Goal: Task Accomplishment & Management: Use online tool/utility

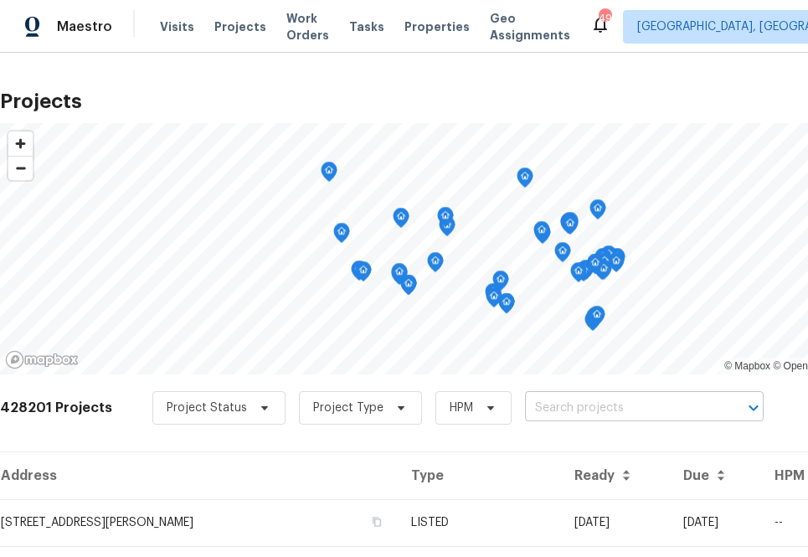
click at [582, 404] on input "text" at bounding box center [621, 408] width 192 height 26
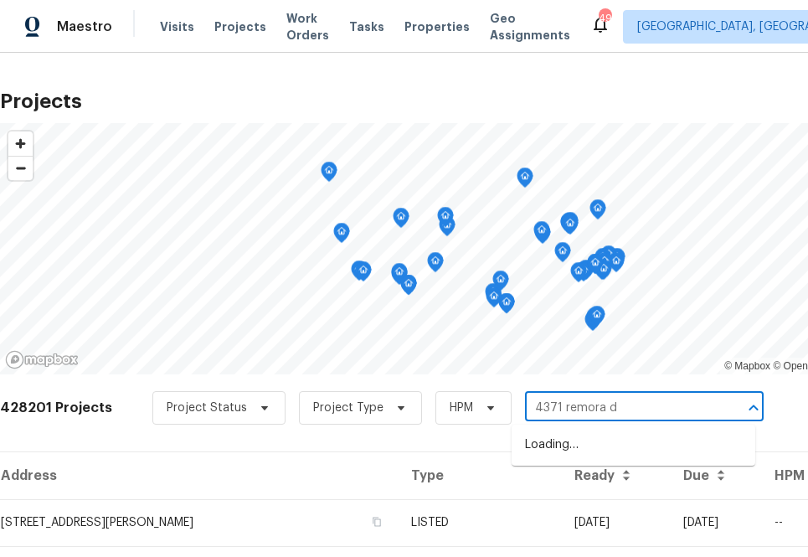
type input "[STREET_ADDRESS]"
click at [595, 441] on li "[STREET_ADDRESS]" at bounding box center [634, 445] width 244 height 28
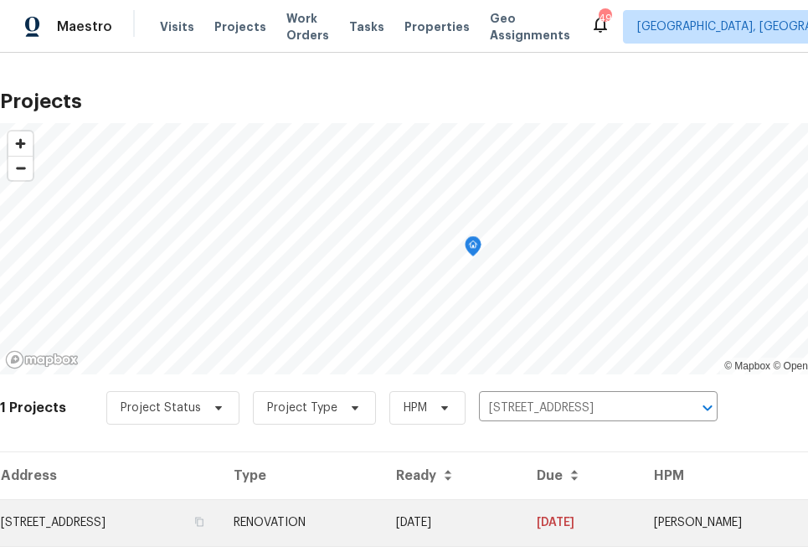
click at [220, 513] on td "[STREET_ADDRESS]" at bounding box center [110, 522] width 220 height 47
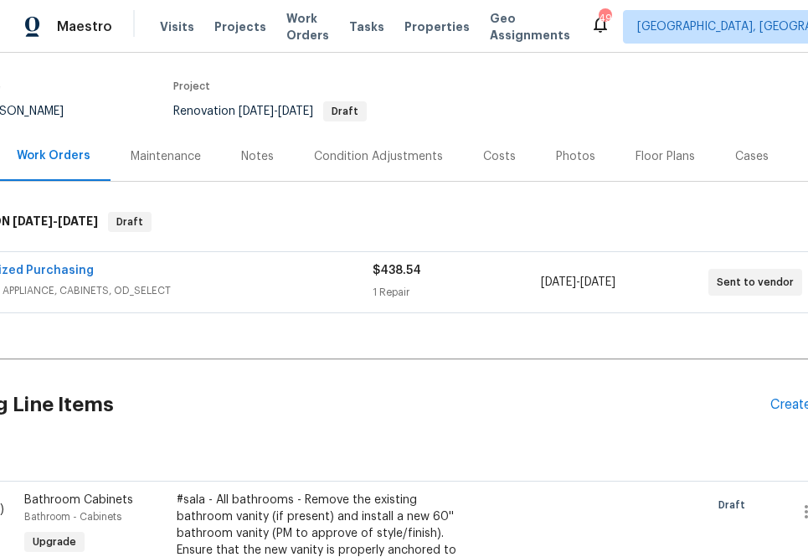
scroll to position [122, 0]
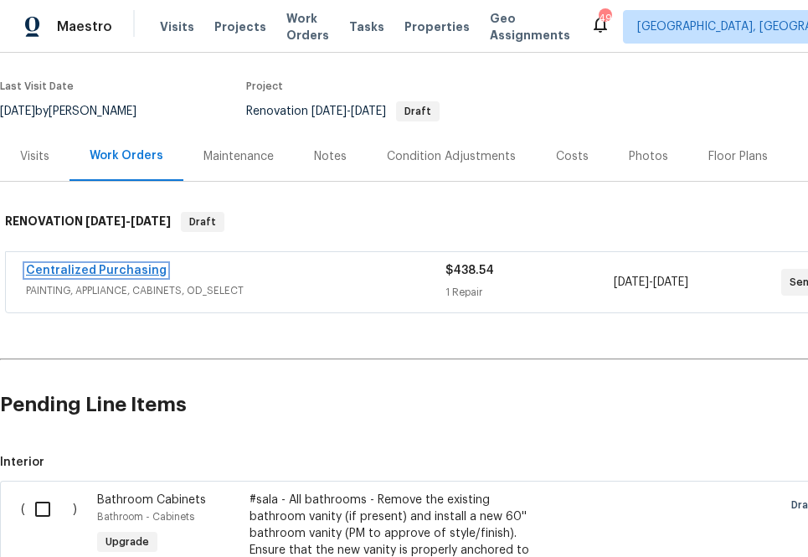
click at [141, 270] on link "Centralized Purchasing" at bounding box center [96, 271] width 141 height 12
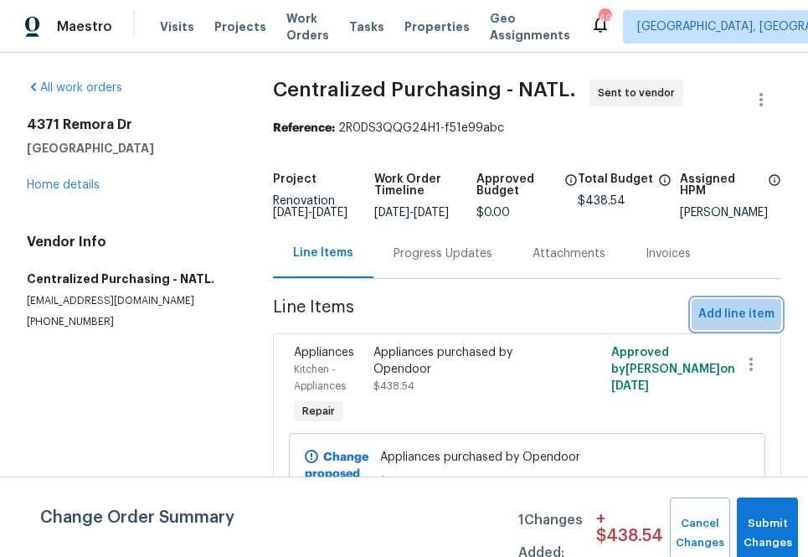
click at [713, 317] on span "Add line item" at bounding box center [736, 314] width 76 height 21
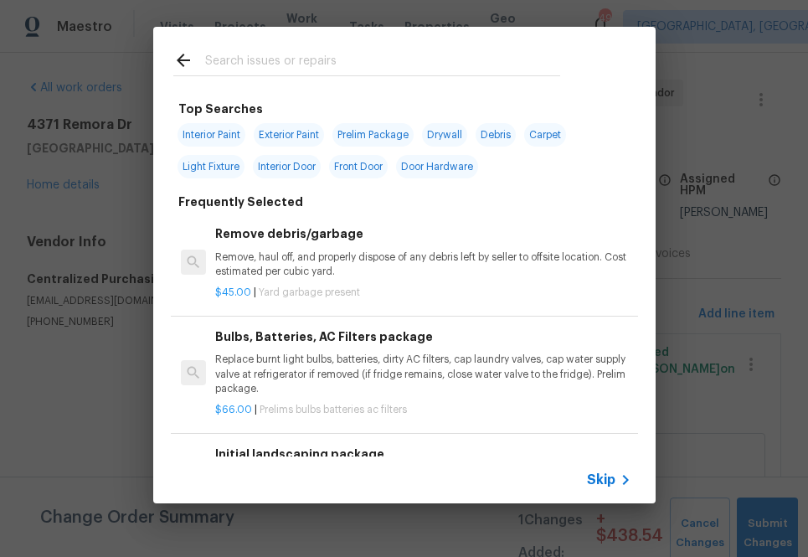
click at [334, 73] on input "text" at bounding box center [382, 62] width 355 height 25
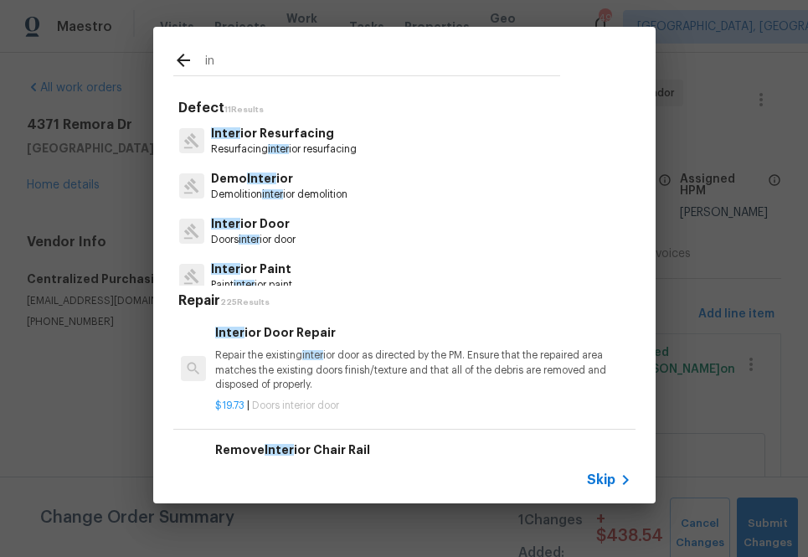
type input "i"
type input "ppg"
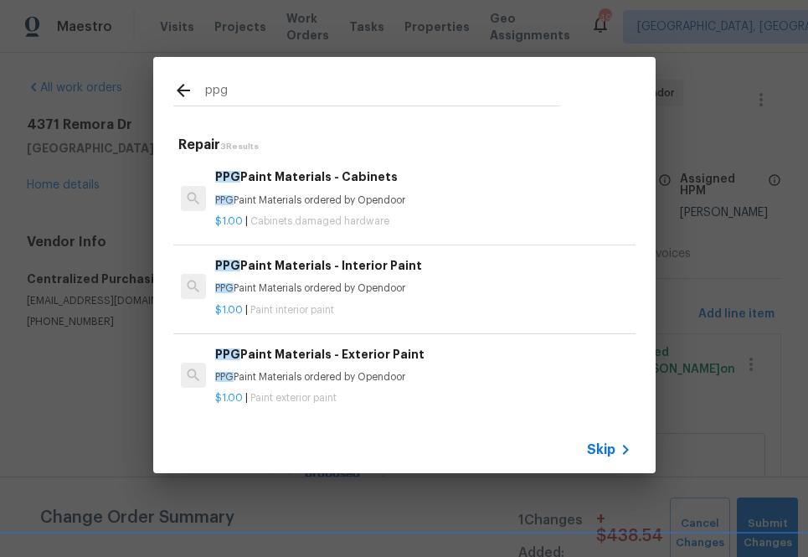
click at [287, 304] on p "$1.00 | Paint interior paint" at bounding box center [422, 310] width 415 height 14
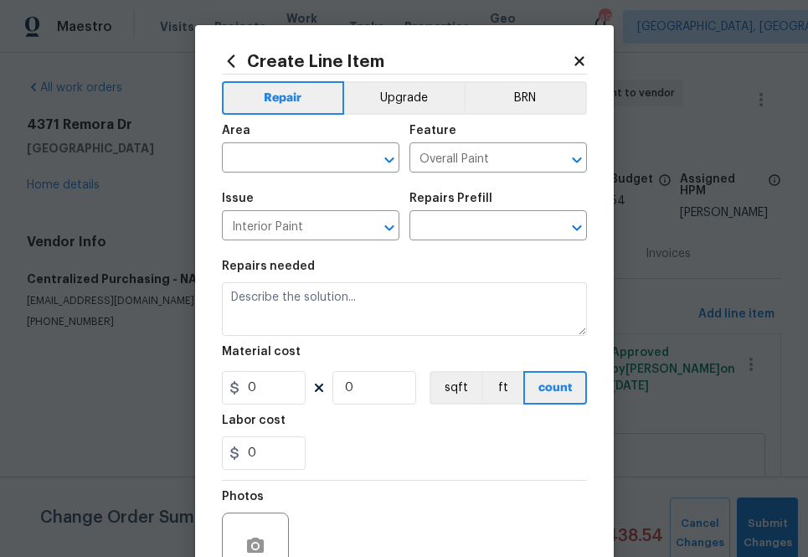
type input "PPG Paint Materials - Interior Paint $1.00"
type textarea "PPG Paint Materials ordered by Opendoor"
type input "1"
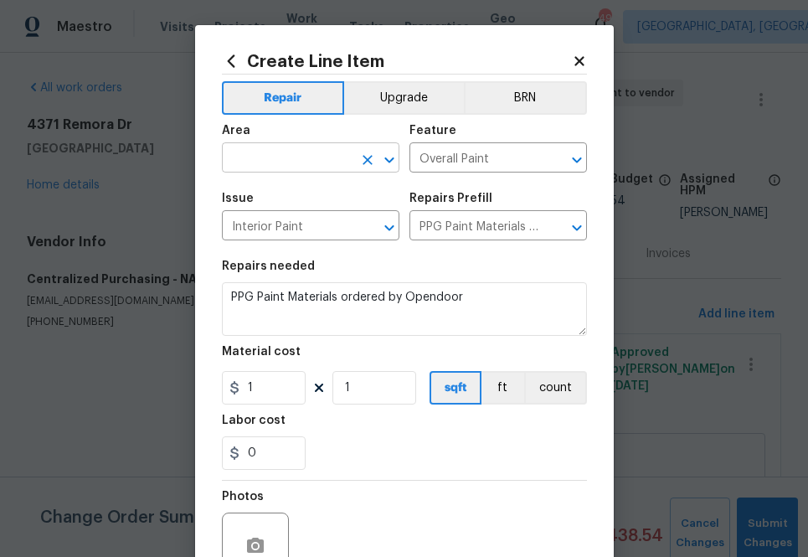
click at [315, 167] on input "text" at bounding box center [287, 160] width 131 height 26
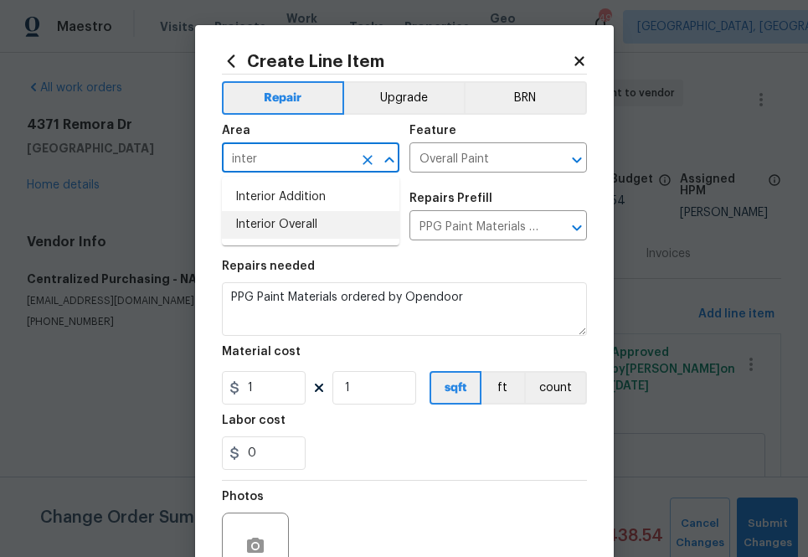
click at [322, 219] on li "Interior Overall" at bounding box center [311, 225] width 178 height 28
type input "Interior Overall"
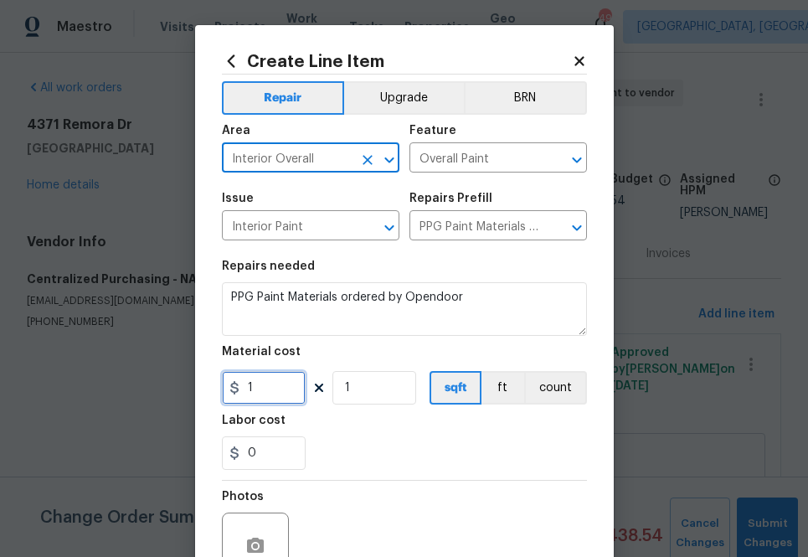
click at [274, 378] on input "1" at bounding box center [264, 387] width 84 height 33
paste input "744.0046838"
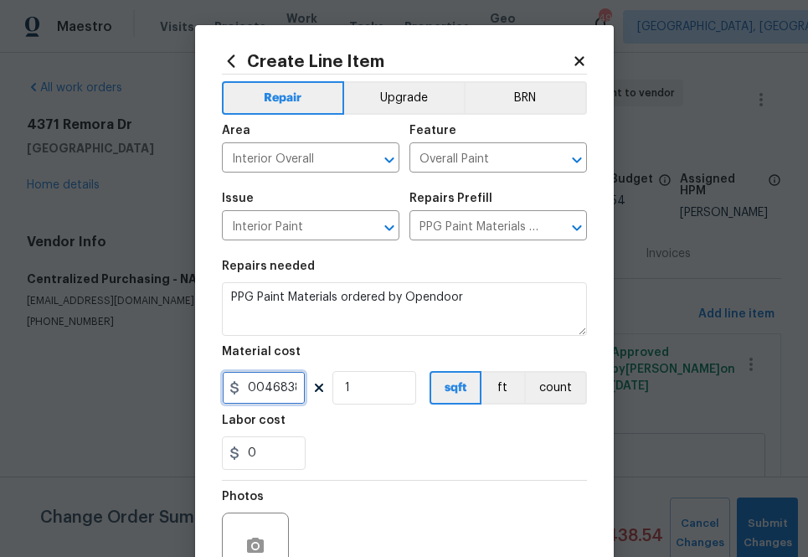
scroll to position [165, 0]
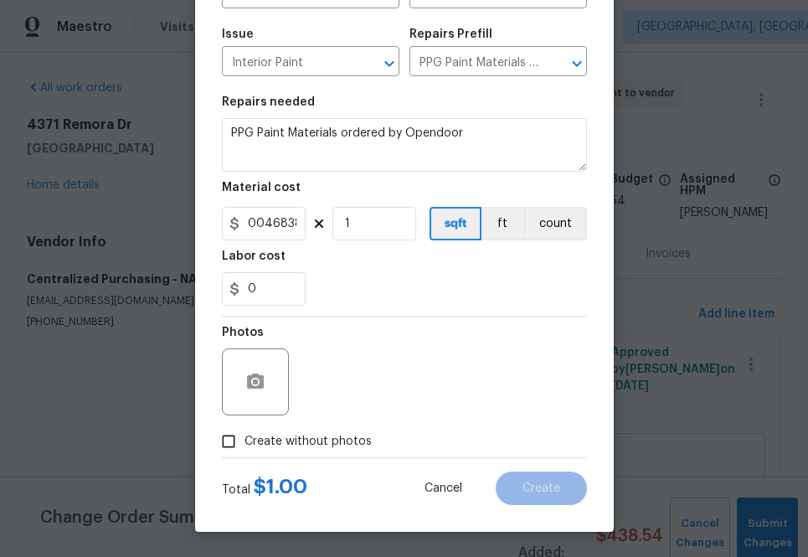
type input "744"
click at [326, 439] on span "Create without photos" at bounding box center [308, 442] width 127 height 18
click at [245, 439] on input "Create without photos" at bounding box center [229, 441] width 32 height 32
checkbox input "true"
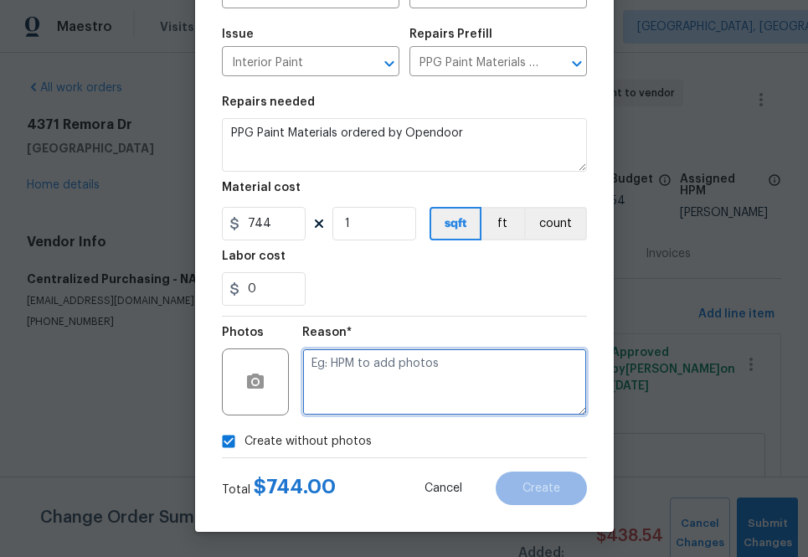
click at [349, 405] on textarea at bounding box center [444, 381] width 285 height 67
type textarea "na"
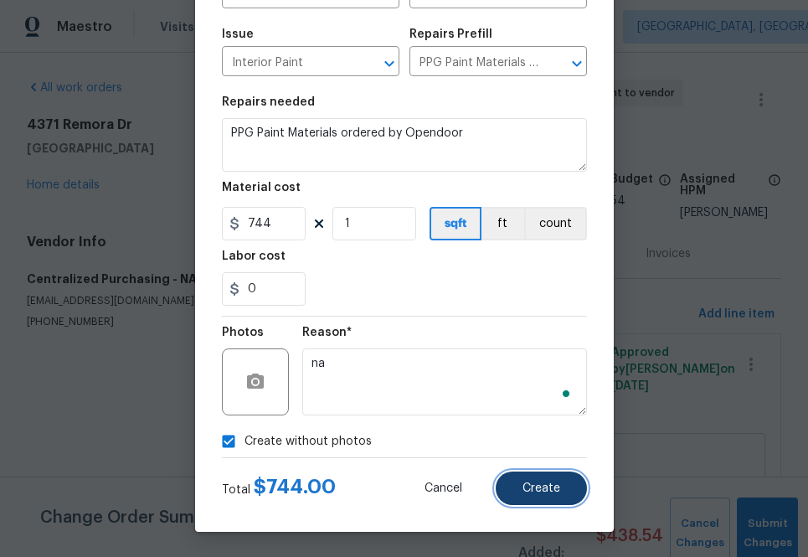
click at [510, 472] on button "Create" at bounding box center [541, 487] width 91 height 33
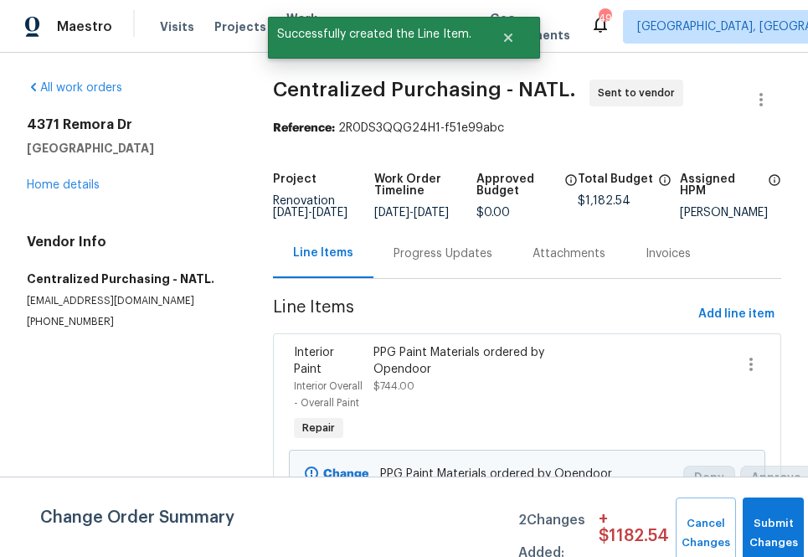
scroll to position [33, 0]
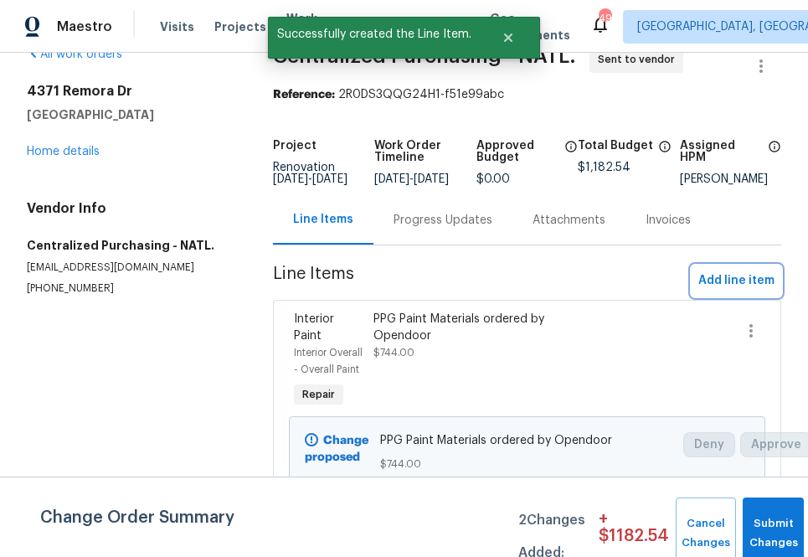
click at [742, 279] on button "Add line item" at bounding box center [737, 280] width 90 height 31
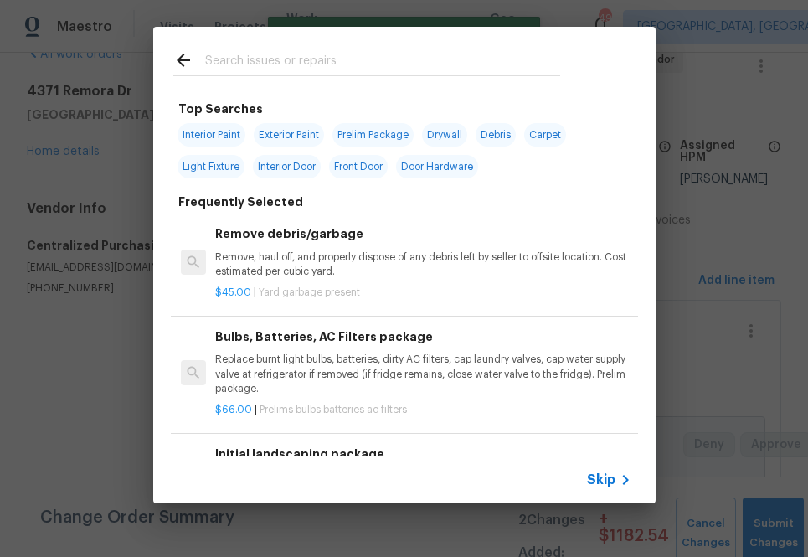
click at [435, 34] on div at bounding box center [366, 60] width 427 height 66
click at [435, 44] on div at bounding box center [366, 60] width 427 height 66
click at [435, 57] on input "text" at bounding box center [382, 62] width 355 height 25
type input "ppg"
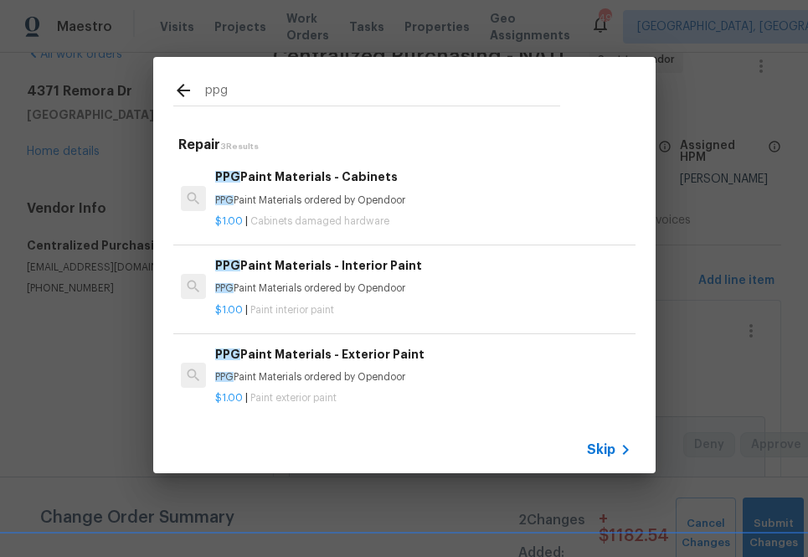
click at [310, 209] on div "$1.00 | Cabinets damaged hardware" at bounding box center [422, 218] width 415 height 21
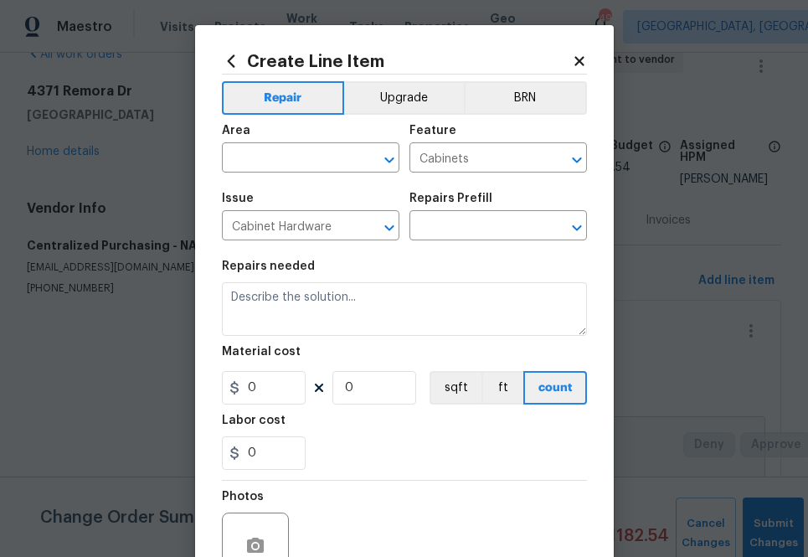
type textarea "PPG Paint Materials ordered by Opendoor"
type input "1"
type input "PPG Paint Materials - Cabinets $1.00"
type input "1"
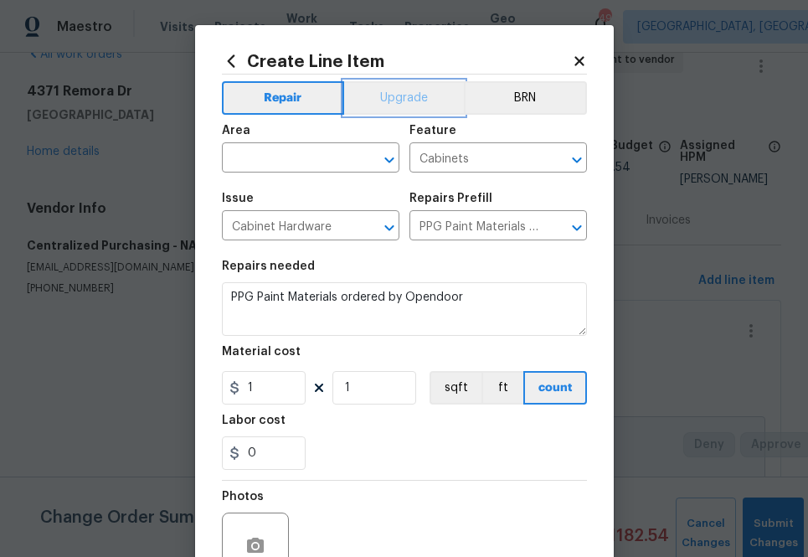
click at [375, 101] on button "Upgrade" at bounding box center [404, 97] width 120 height 33
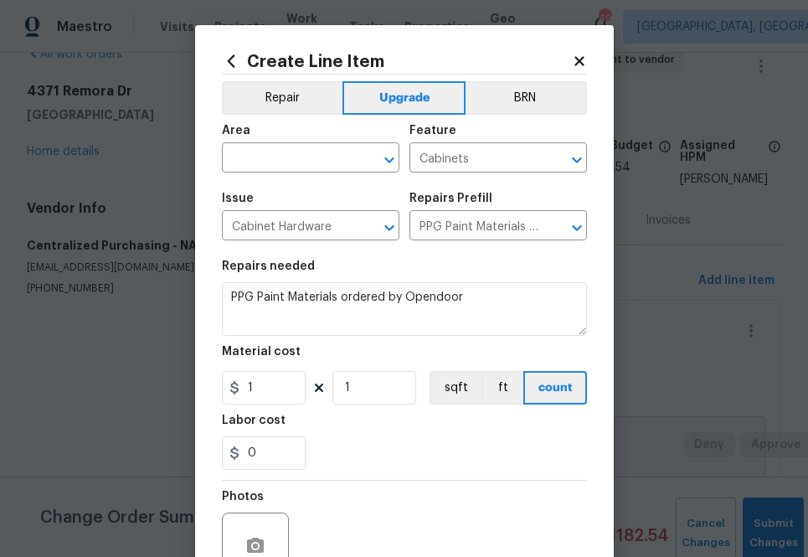
click at [311, 186] on span "Issue Cabinet Hardware ​" at bounding box center [311, 217] width 178 height 68
click at [311, 185] on span "Issue Cabinet Hardware ​" at bounding box center [311, 217] width 178 height 68
click at [311, 178] on span "Area ​" at bounding box center [311, 149] width 178 height 68
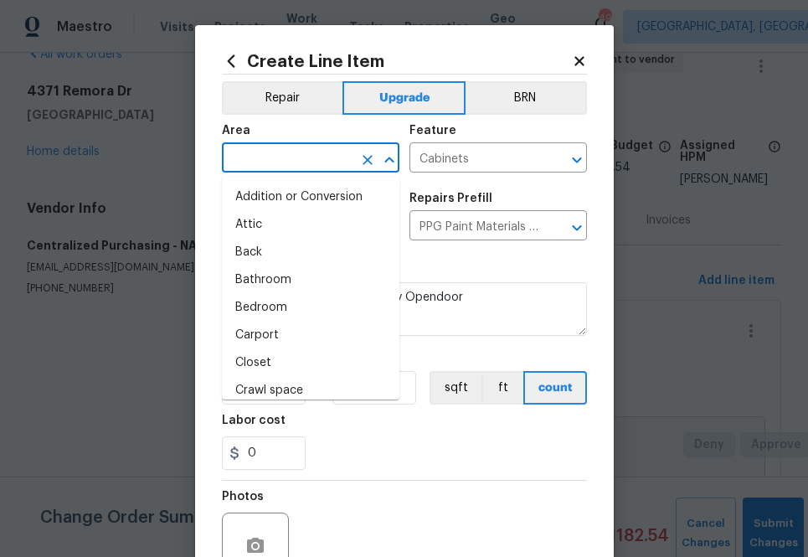
click at [310, 166] on input "text" at bounding box center [287, 160] width 131 height 26
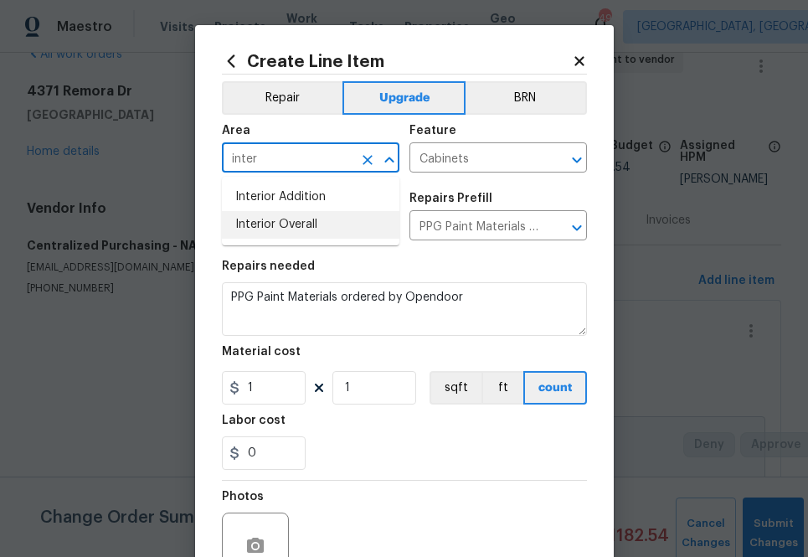
click at [290, 235] on li "Interior Overall" at bounding box center [311, 225] width 178 height 28
type input "Interior Overall"
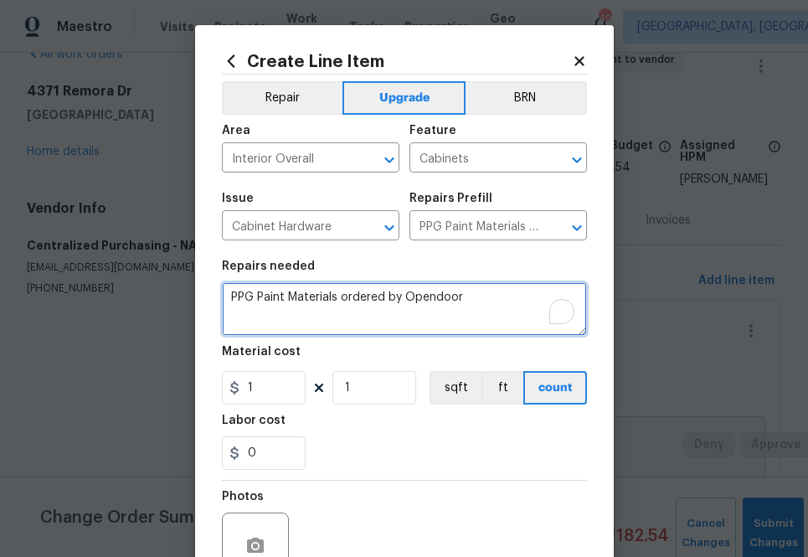
click at [450, 291] on textarea "PPG Paint Materials ordered by Opendoor" at bounding box center [404, 309] width 365 height 54
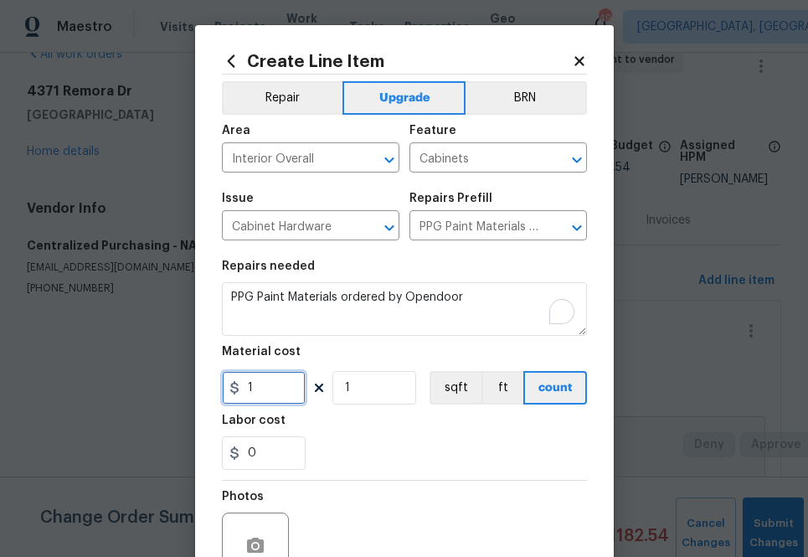
click at [284, 393] on input "1" at bounding box center [264, 387] width 84 height 33
paste input "506.9253162"
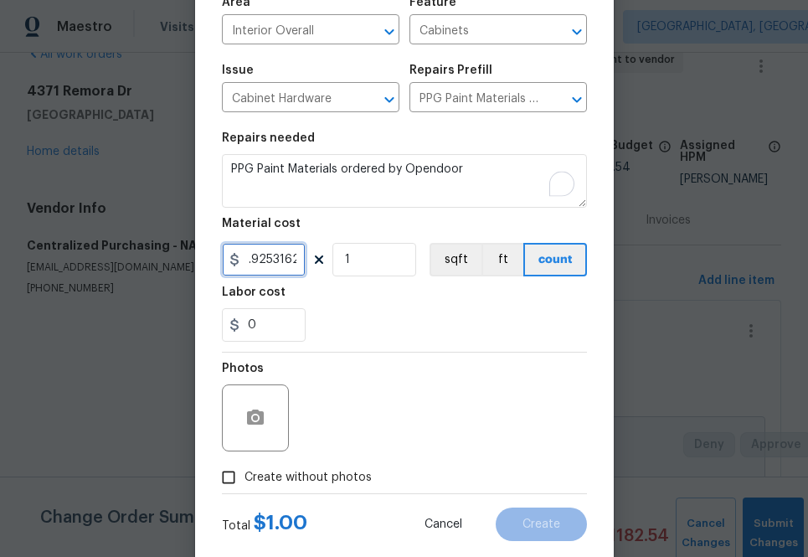
scroll to position [165, 0]
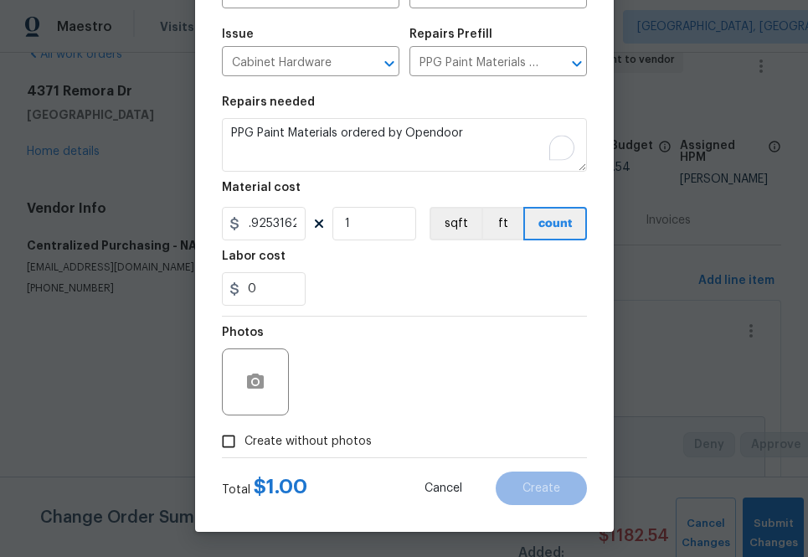
type input "506.93"
click at [323, 437] on span "Create without photos" at bounding box center [308, 442] width 127 height 18
click at [245, 437] on input "Create without photos" at bounding box center [229, 441] width 32 height 32
checkbox input "true"
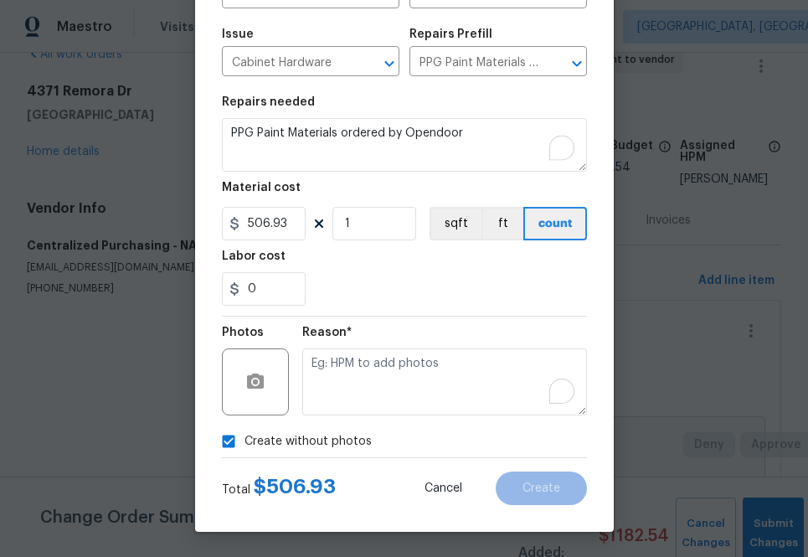
click at [364, 363] on textarea "To enrich screen reader interactions, please activate Accessibility in Grammarl…" at bounding box center [444, 381] width 285 height 67
type textarea "na"
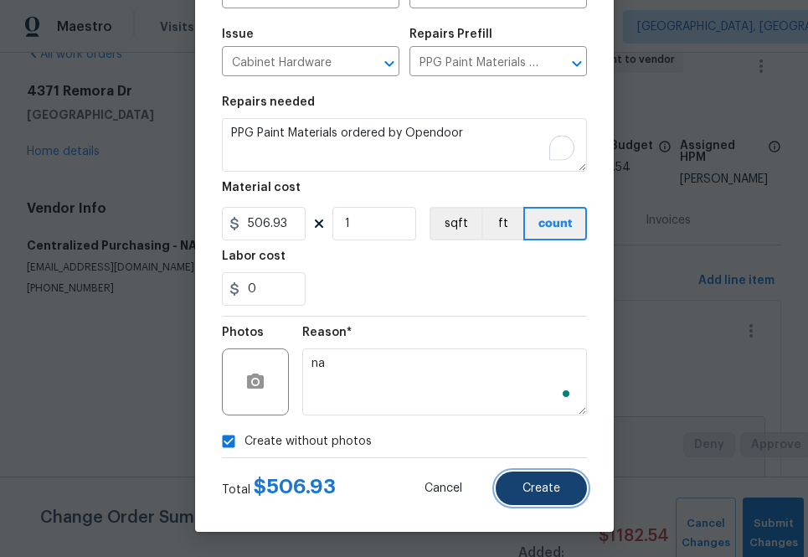
click at [529, 482] on span "Create" at bounding box center [541, 488] width 38 height 13
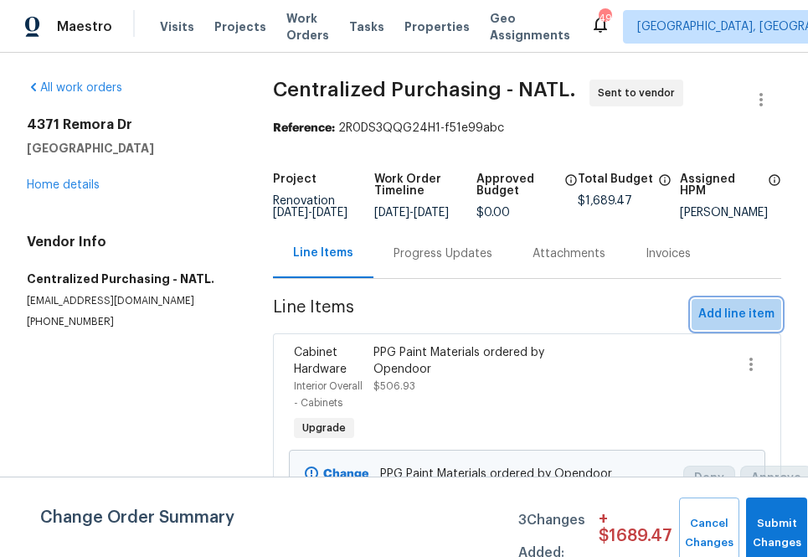
click at [764, 325] on span "Add line item" at bounding box center [736, 314] width 76 height 21
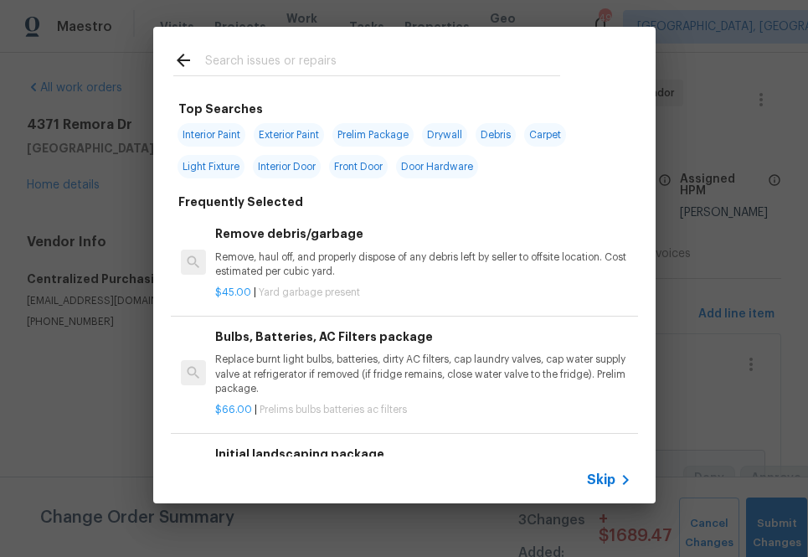
click at [481, 77] on div at bounding box center [366, 60] width 427 height 66
click at [478, 63] on input "text" at bounding box center [382, 62] width 355 height 25
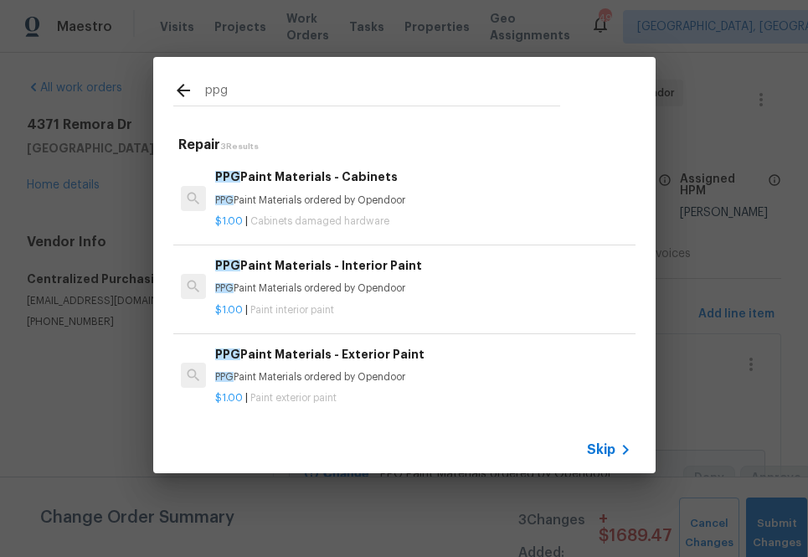
type input "ppg"
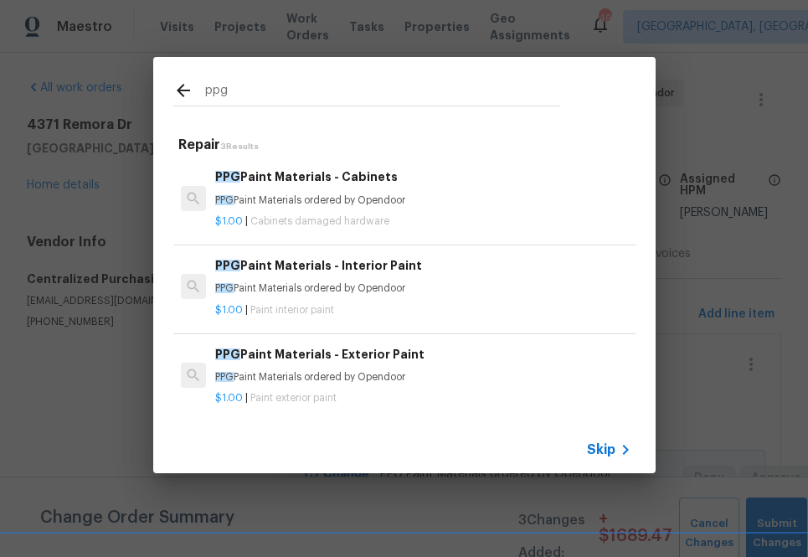
click at [261, 395] on span "Paint exterior paint" at bounding box center [293, 398] width 86 height 10
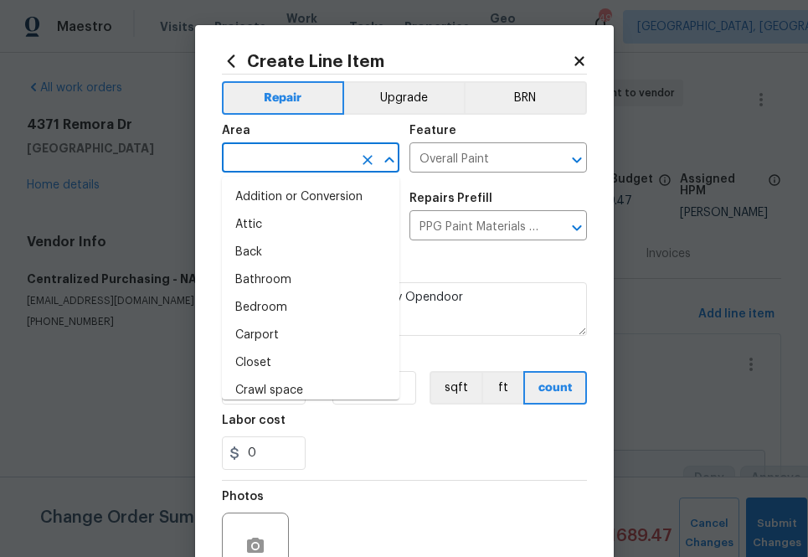
click at [294, 168] on input "text" at bounding box center [287, 160] width 131 height 26
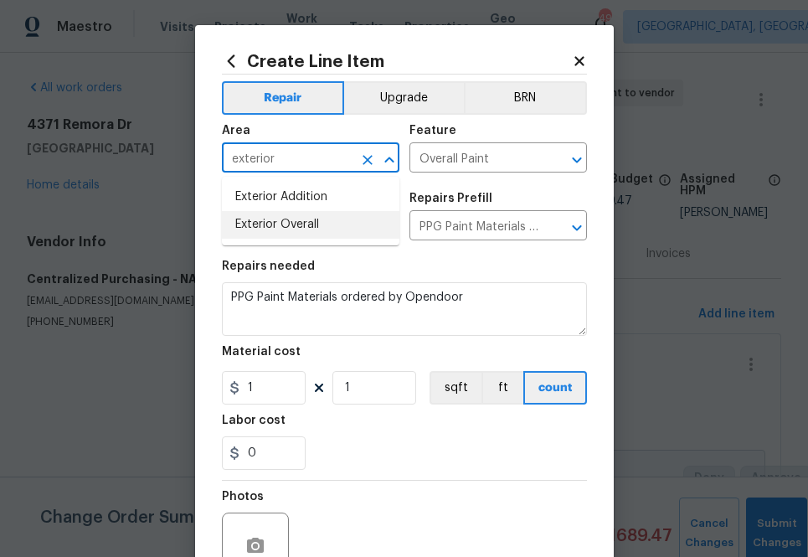
click at [284, 227] on li "Exterior Overall" at bounding box center [311, 225] width 178 height 28
type input "Exterior Overall"
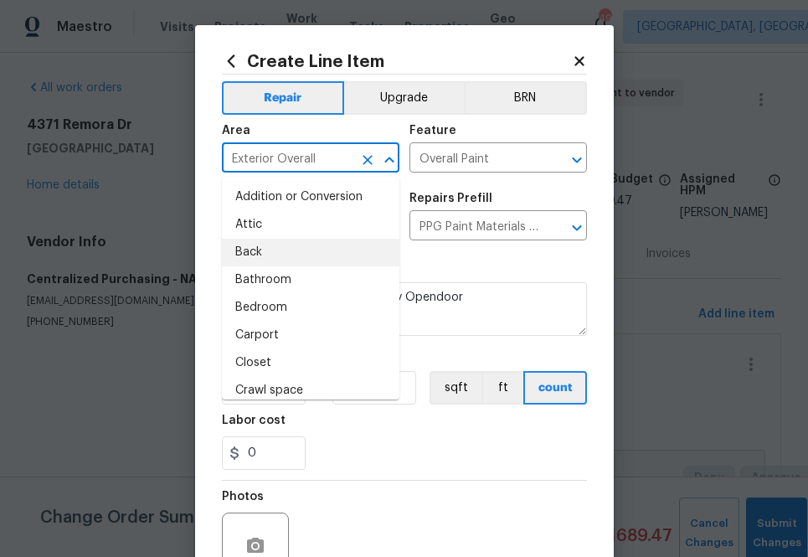
click at [476, 255] on section "Repairs needed PPG Paint Materials ordered by Opendoor Material cost 1 1 sqft f…" at bounding box center [404, 364] width 365 height 229
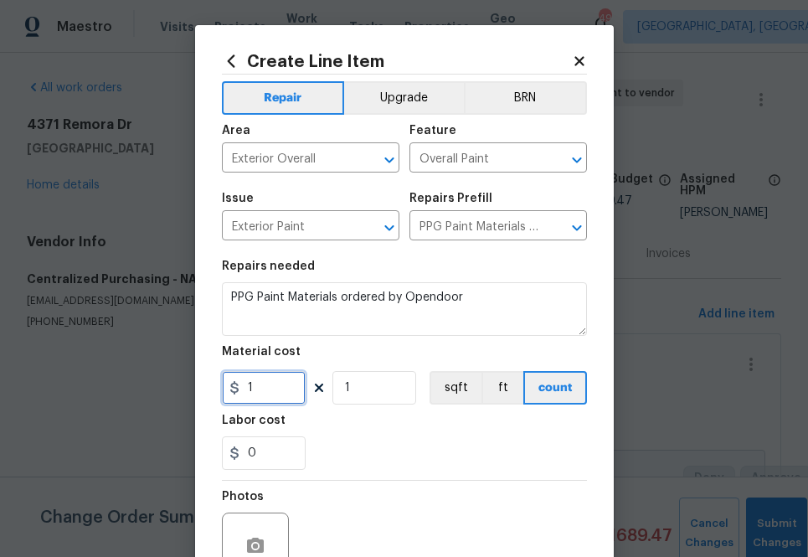
click at [270, 388] on input "1" at bounding box center [264, 387] width 84 height 33
paste input "text"
click at [378, 449] on div "0" at bounding box center [404, 452] width 365 height 33
click at [281, 397] on input "1" at bounding box center [264, 387] width 84 height 33
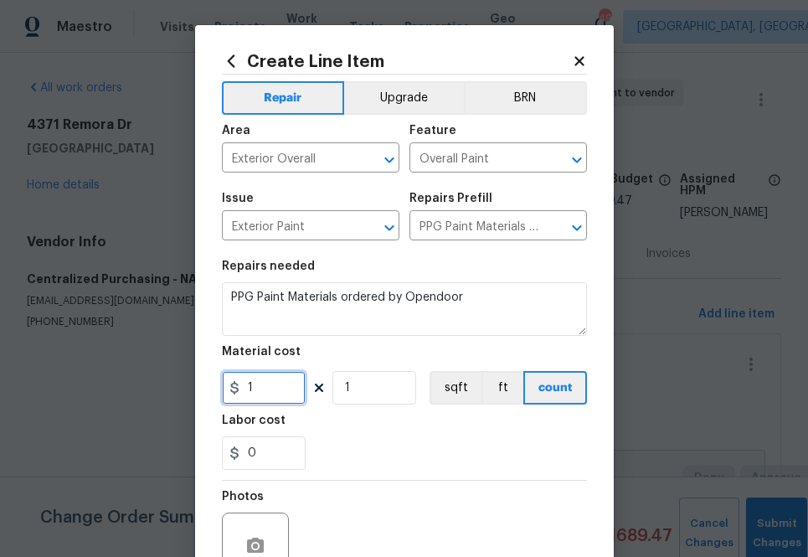
click at [281, 397] on input "1" at bounding box center [264, 387] width 84 height 33
click at [260, 390] on input "1" at bounding box center [264, 387] width 84 height 33
paste input "220.65"
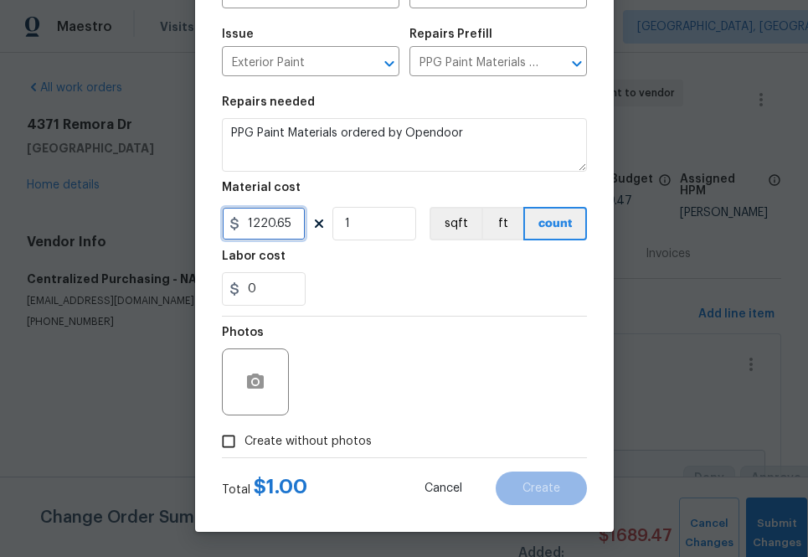
type input "1220.65"
click at [335, 429] on label "Create without photos" at bounding box center [292, 441] width 159 height 32
click at [245, 429] on input "Create without photos" at bounding box center [229, 441] width 32 height 32
checkbox input "true"
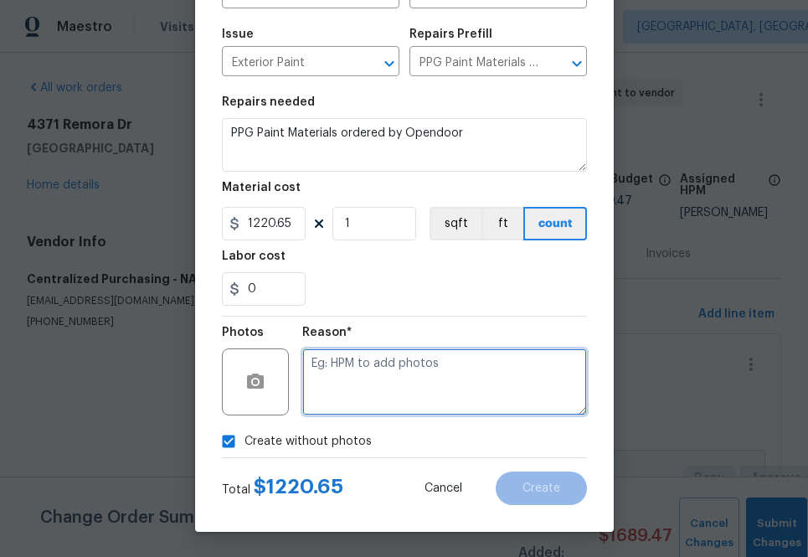
click at [369, 379] on textarea at bounding box center [444, 381] width 285 height 67
type textarea "b"
type textarea "na"
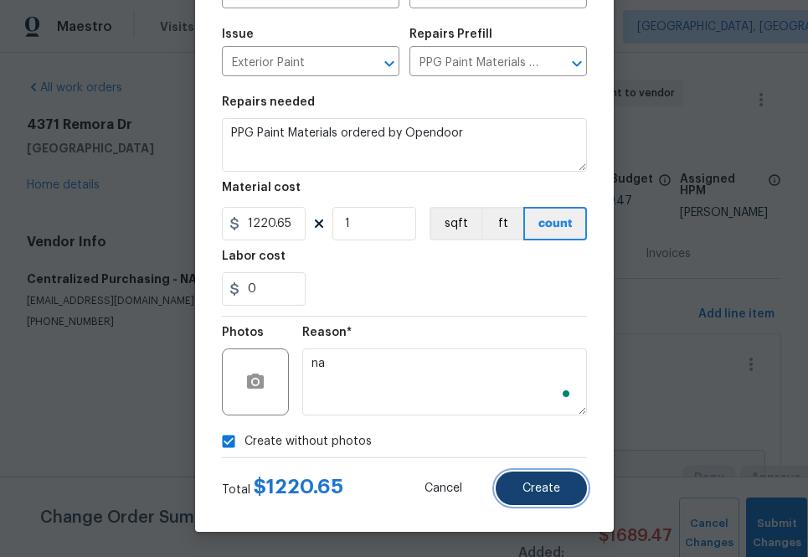
click at [545, 485] on span "Create" at bounding box center [541, 488] width 38 height 13
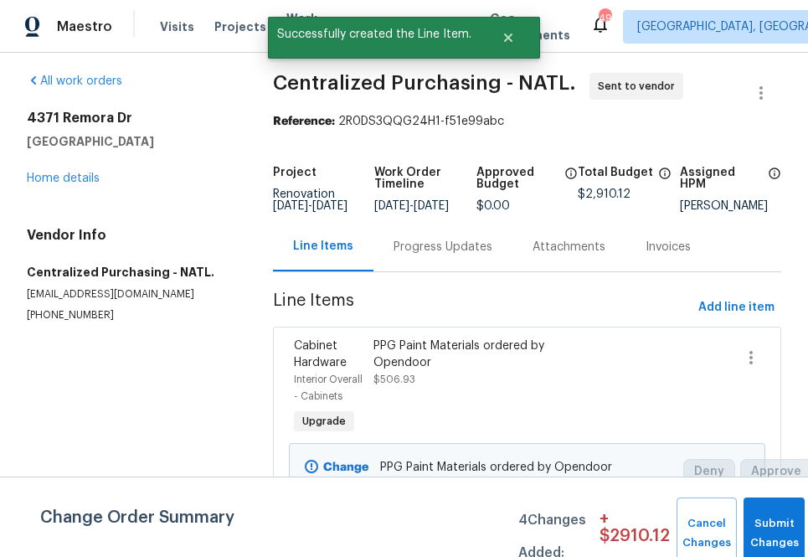
scroll to position [0, 0]
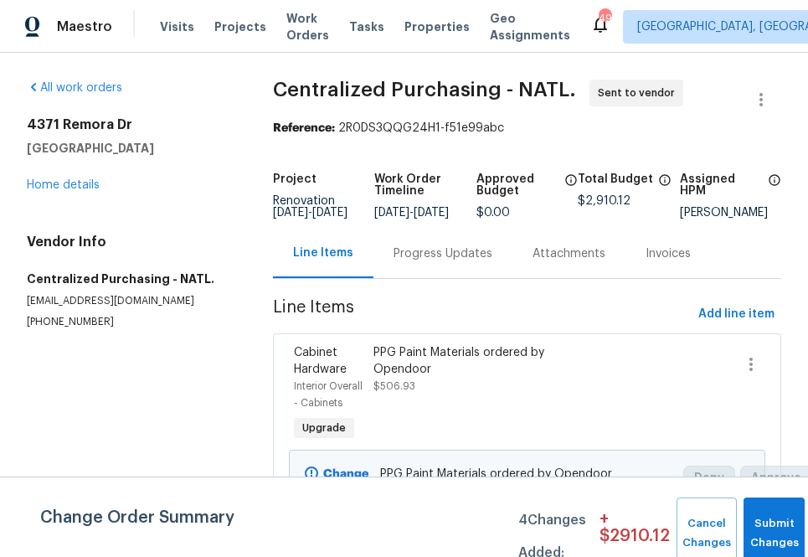
click at [220, 95] on div "All work orders" at bounding box center [130, 88] width 206 height 17
click at [754, 517] on button "Submit Changes" at bounding box center [774, 533] width 61 height 72
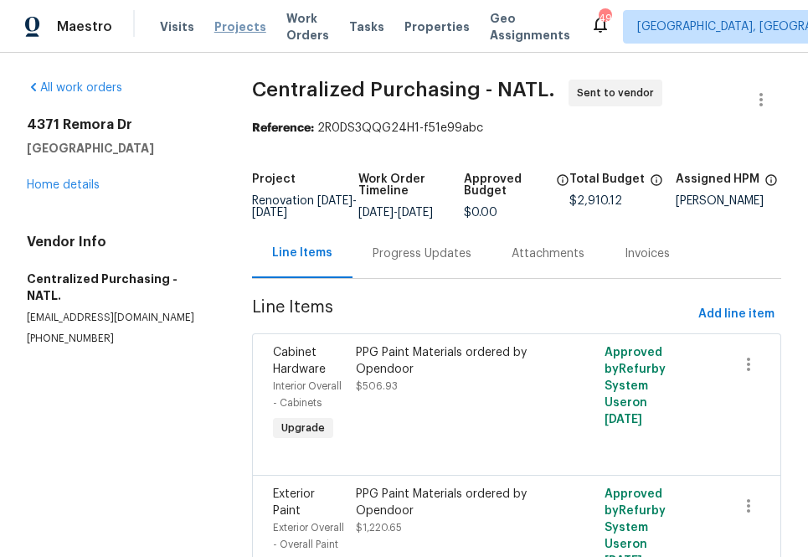
click at [245, 23] on span "Projects" at bounding box center [240, 26] width 52 height 17
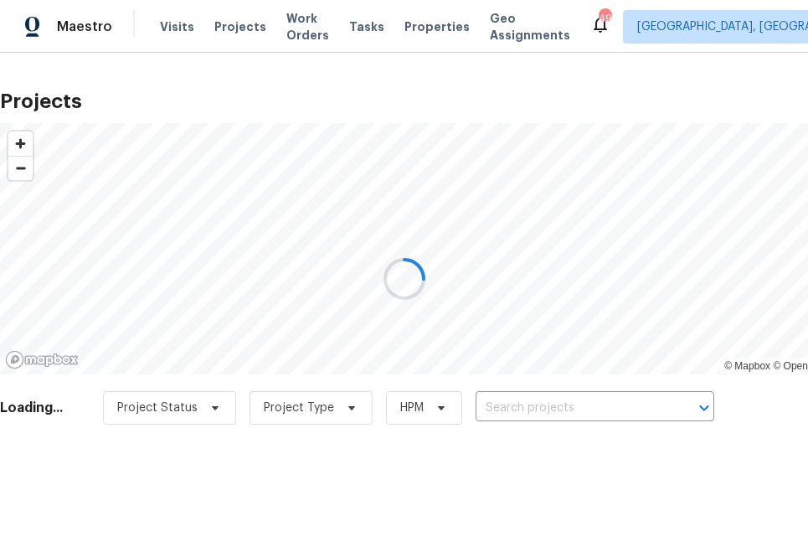
click at [583, 408] on div at bounding box center [404, 278] width 808 height 557
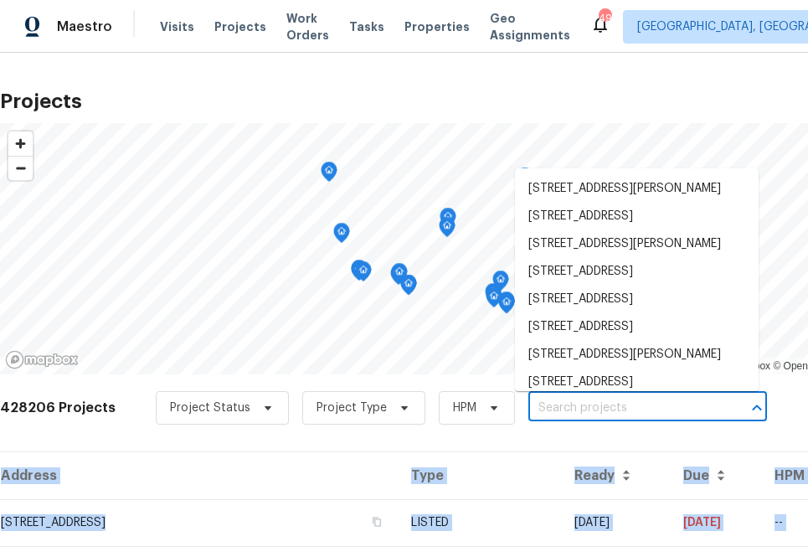
click at [583, 407] on input "text" at bounding box center [624, 408] width 192 height 26
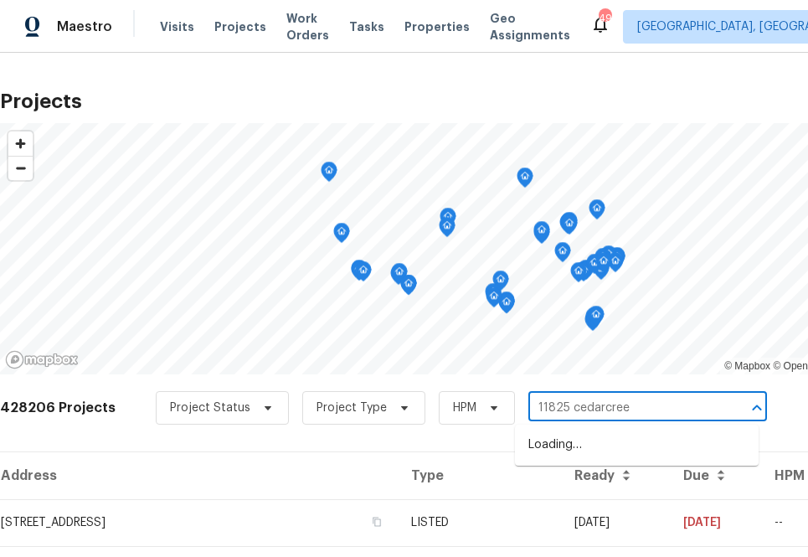
type input "11825 cedarcreek"
click at [572, 446] on li "[STREET_ADDRESS]" at bounding box center [637, 445] width 244 height 28
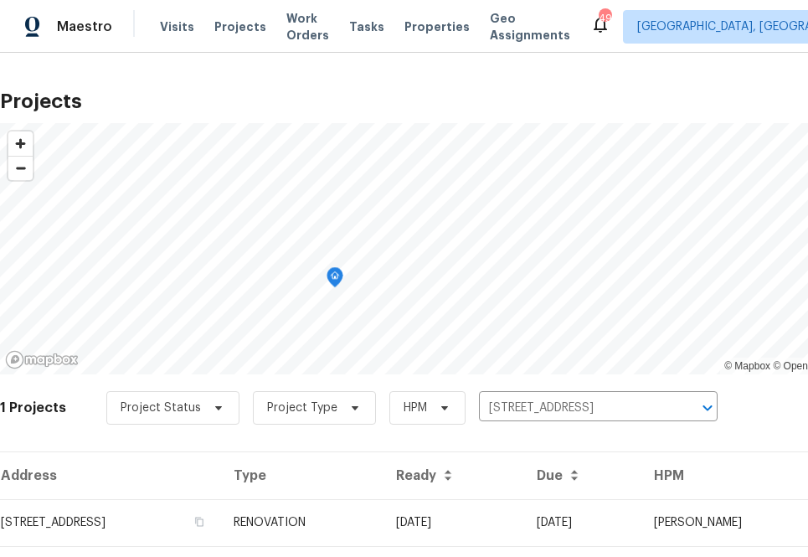
scroll to position [43, 0]
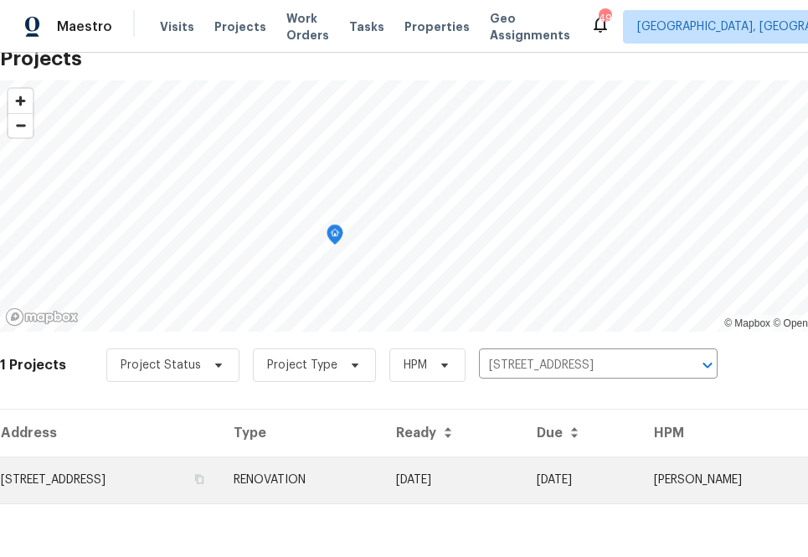
click at [220, 484] on td "[STREET_ADDRESS]" at bounding box center [110, 479] width 220 height 47
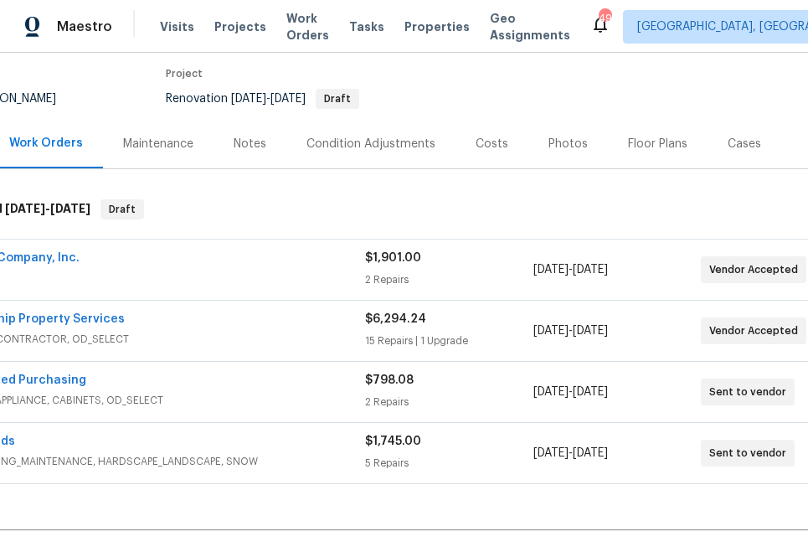
scroll to position [135, 0]
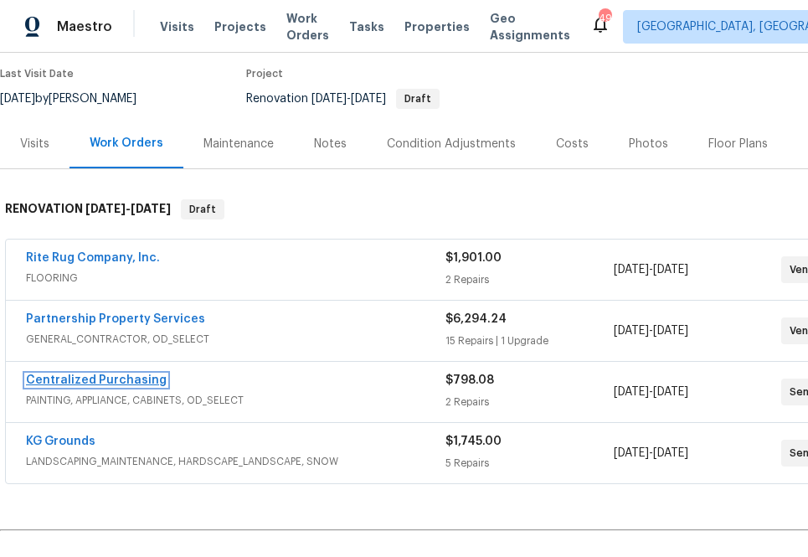
click at [134, 381] on link "Centralized Purchasing" at bounding box center [96, 380] width 141 height 12
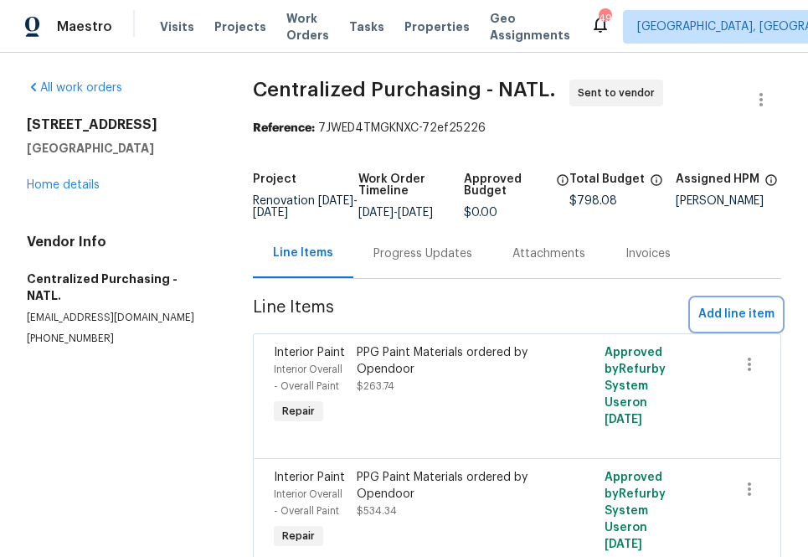
click at [739, 320] on span "Add line item" at bounding box center [736, 314] width 76 height 21
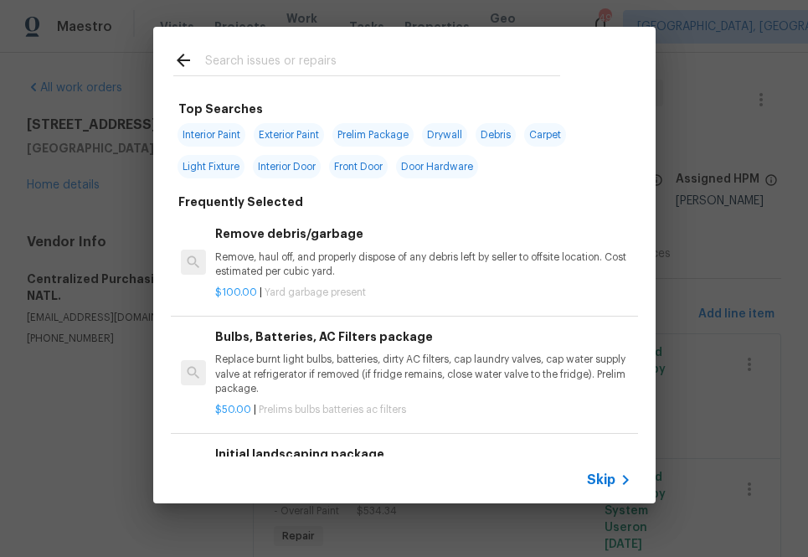
click at [479, 60] on input "text" at bounding box center [382, 62] width 355 height 25
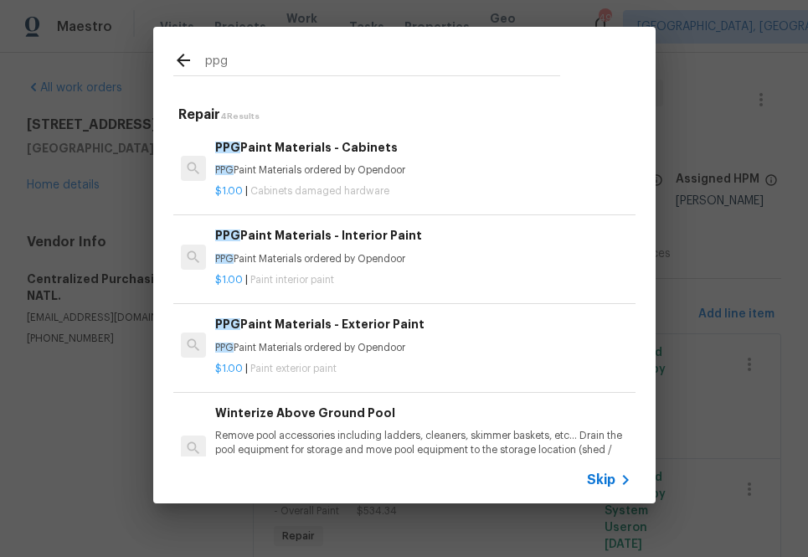
type input "ppg"
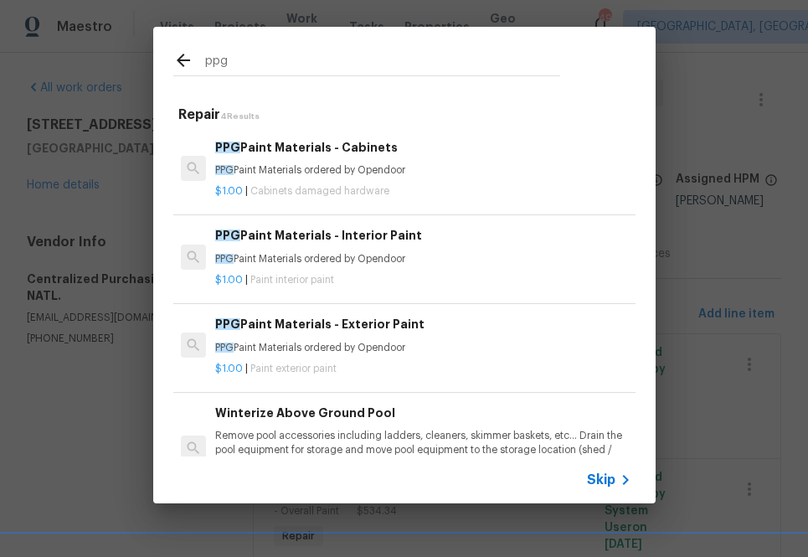
click at [363, 262] on p "PPG Paint Materials ordered by Opendoor" at bounding box center [422, 259] width 415 height 14
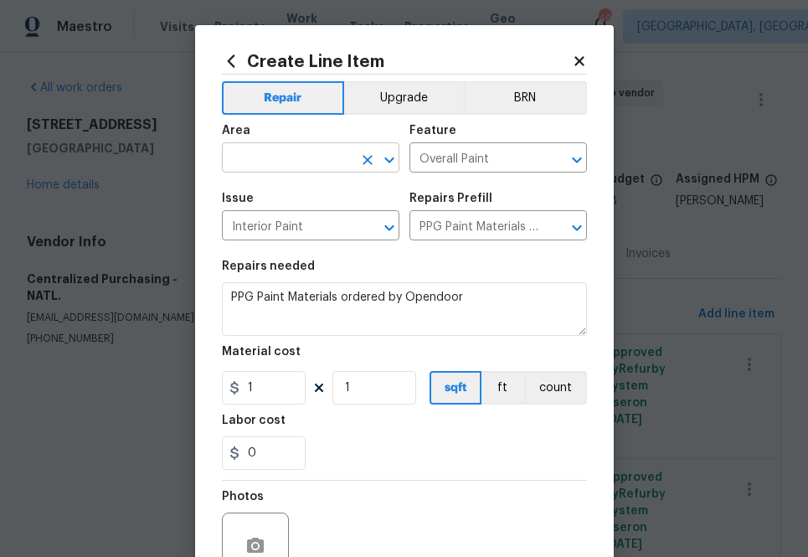
click at [323, 154] on input "text" at bounding box center [287, 160] width 131 height 26
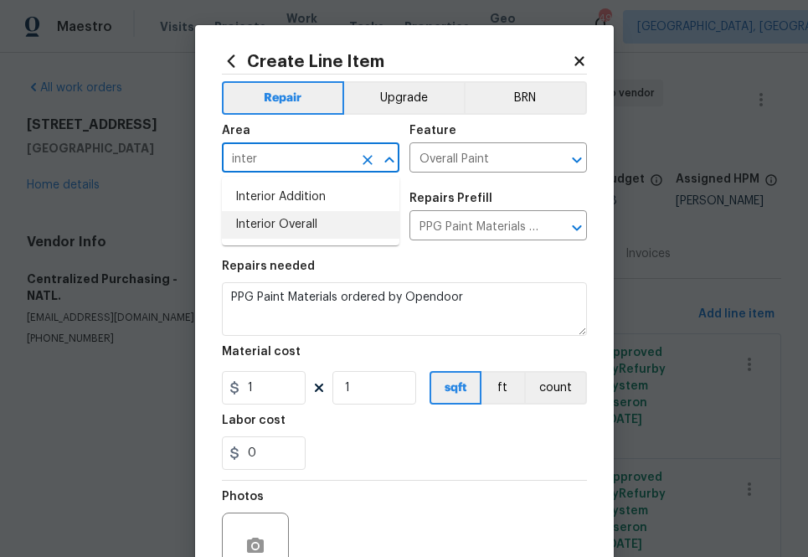
click at [309, 218] on li "Interior Overall" at bounding box center [311, 225] width 178 height 28
type input "Interior Overall"
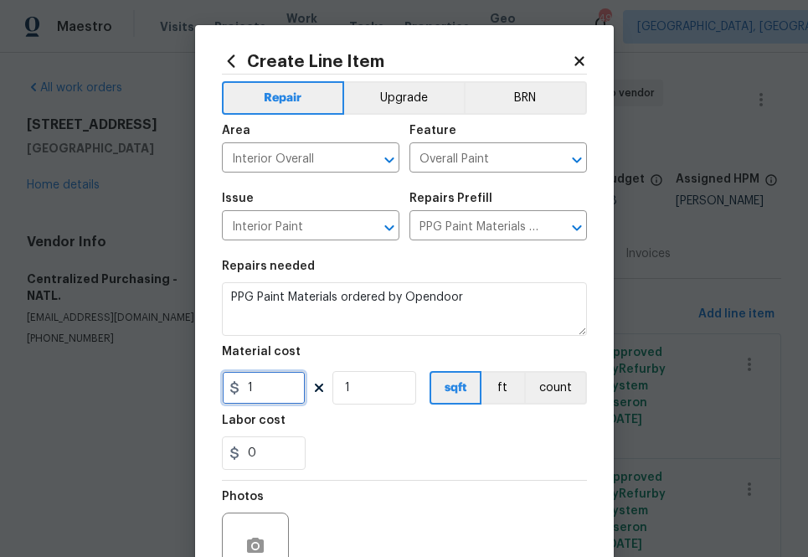
click at [279, 394] on input "1" at bounding box center [264, 387] width 84 height 33
paste input "text"
click at [274, 389] on input "1" at bounding box center [264, 387] width 84 height 33
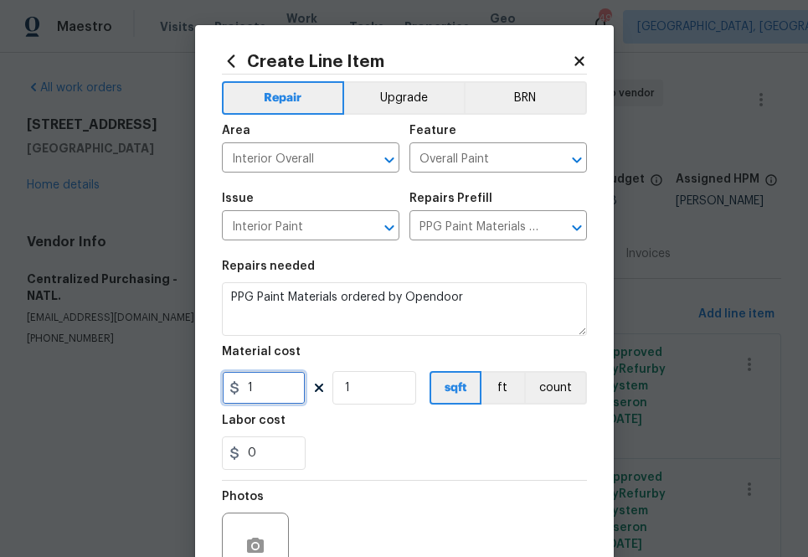
paste input "267.78"
type input "267.78"
click at [376, 466] on div "0" at bounding box center [404, 452] width 365 height 33
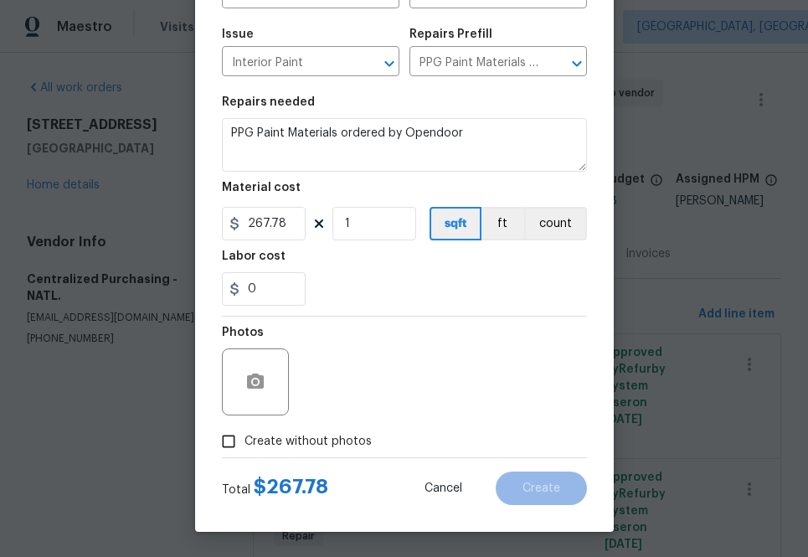
click at [356, 440] on span "Create without photos" at bounding box center [308, 442] width 127 height 18
click at [245, 440] on input "Create without photos" at bounding box center [229, 441] width 32 height 32
checkbox input "true"
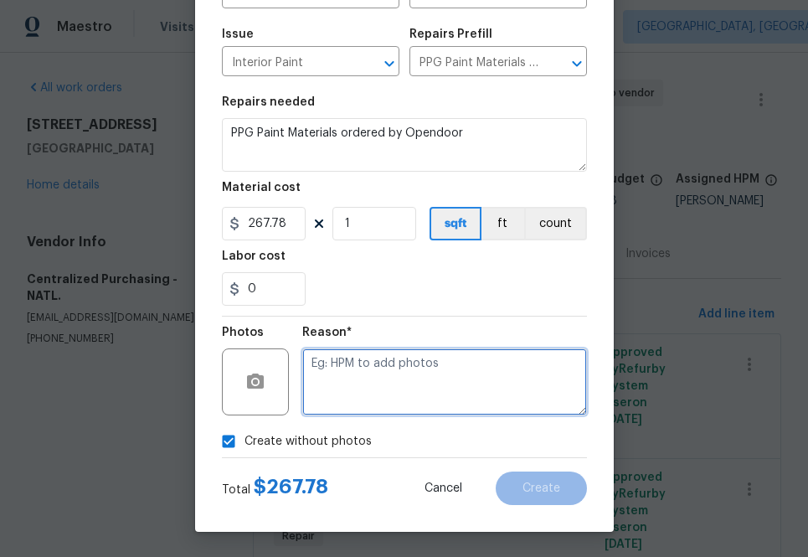
click at [415, 399] on textarea at bounding box center [444, 381] width 285 height 67
type textarea "a"
type textarea "na"
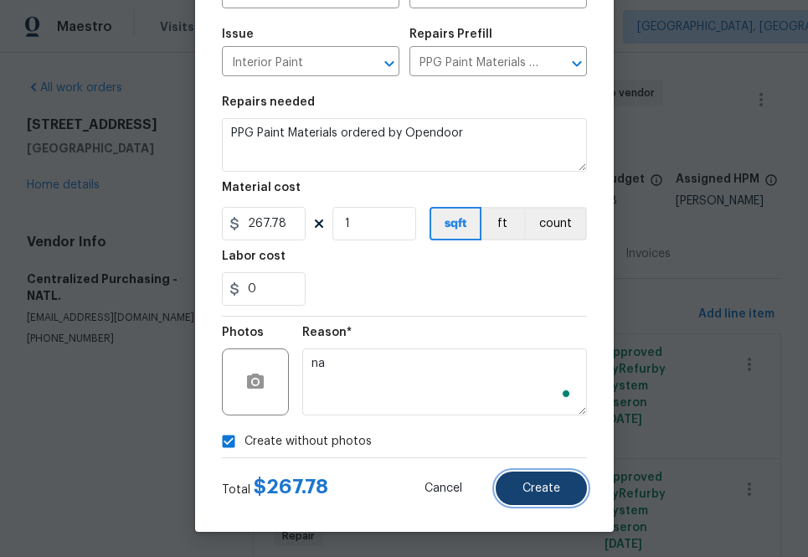
click at [534, 488] on span "Create" at bounding box center [541, 488] width 38 height 13
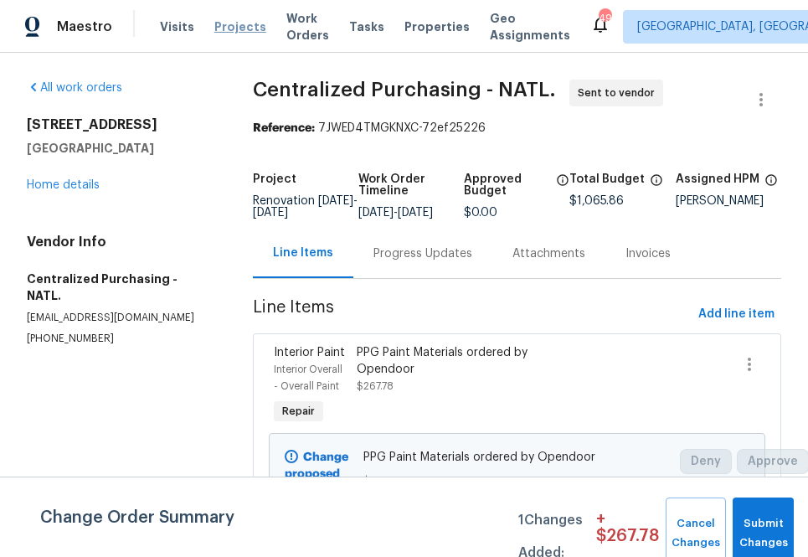
click at [236, 27] on span "Projects" at bounding box center [240, 26] width 52 height 17
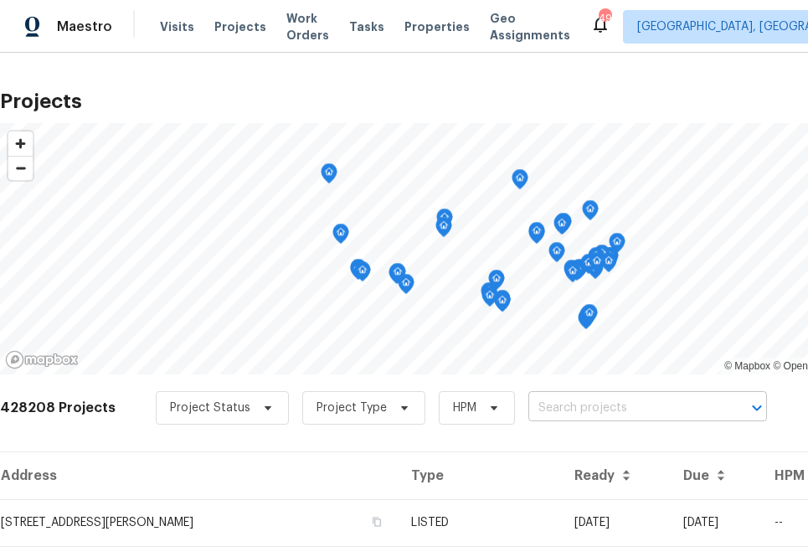
click at [564, 412] on input "text" at bounding box center [624, 408] width 192 height 26
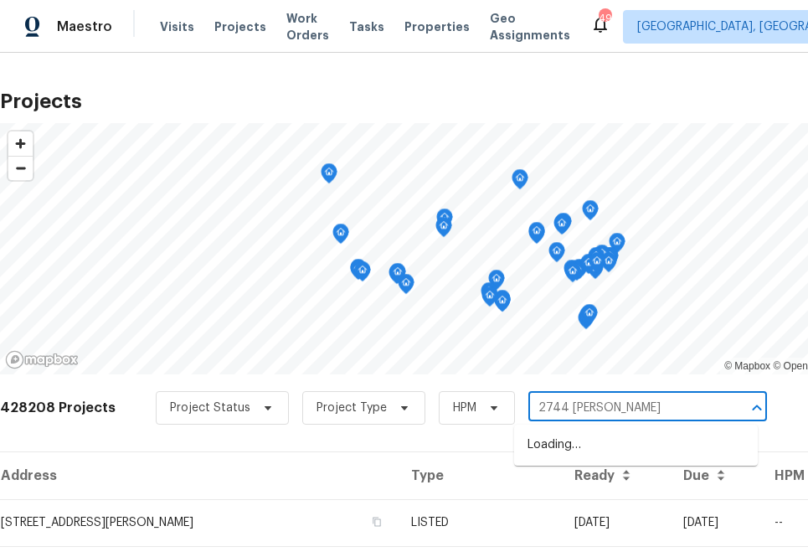
type input "[STREET_ADDRESS][PERSON_NAME]"
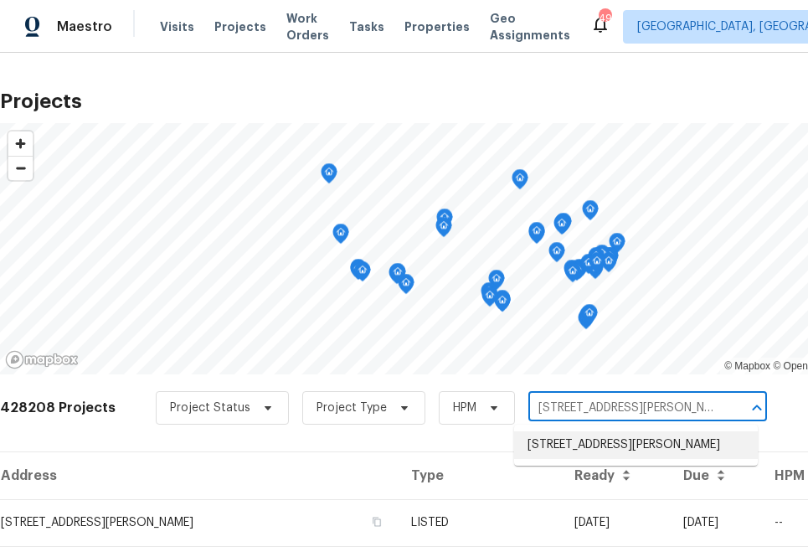
click at [576, 445] on li "[STREET_ADDRESS][PERSON_NAME]" at bounding box center [636, 445] width 244 height 28
